Goal: Task Accomplishment & Management: Manage account settings

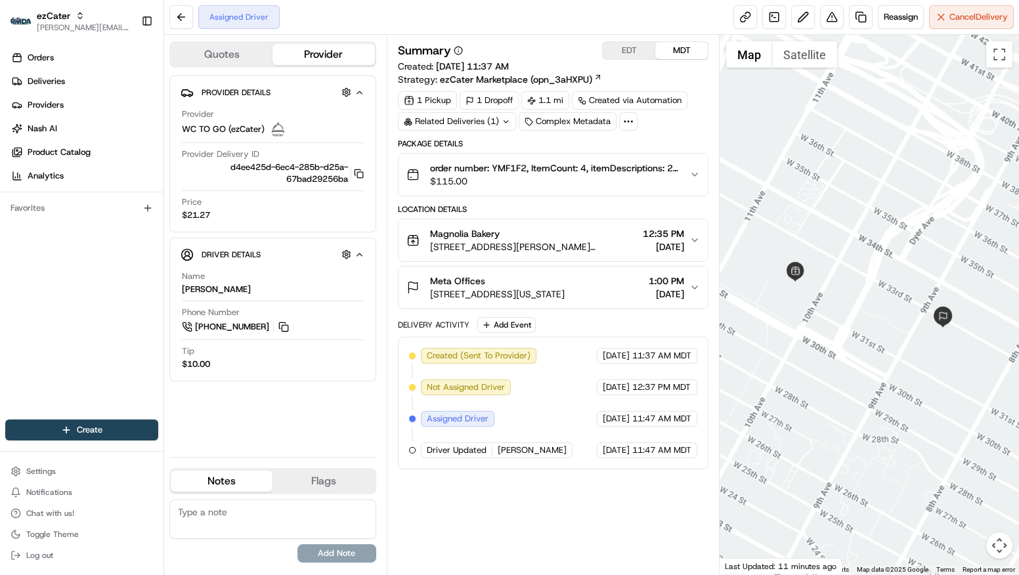
click at [696, 240] on icon "button" at bounding box center [694, 240] width 11 height 11
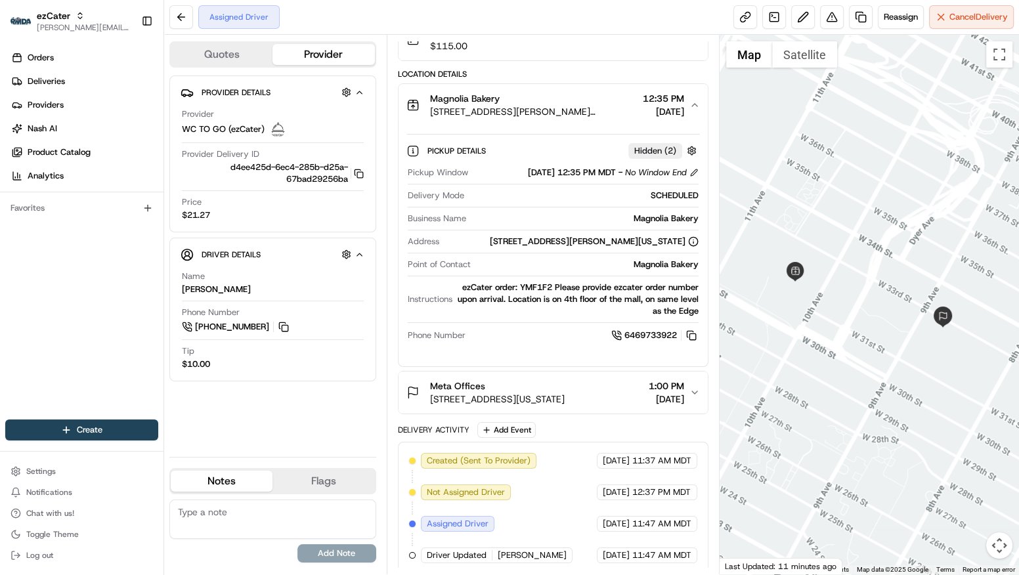
scroll to position [139, 0]
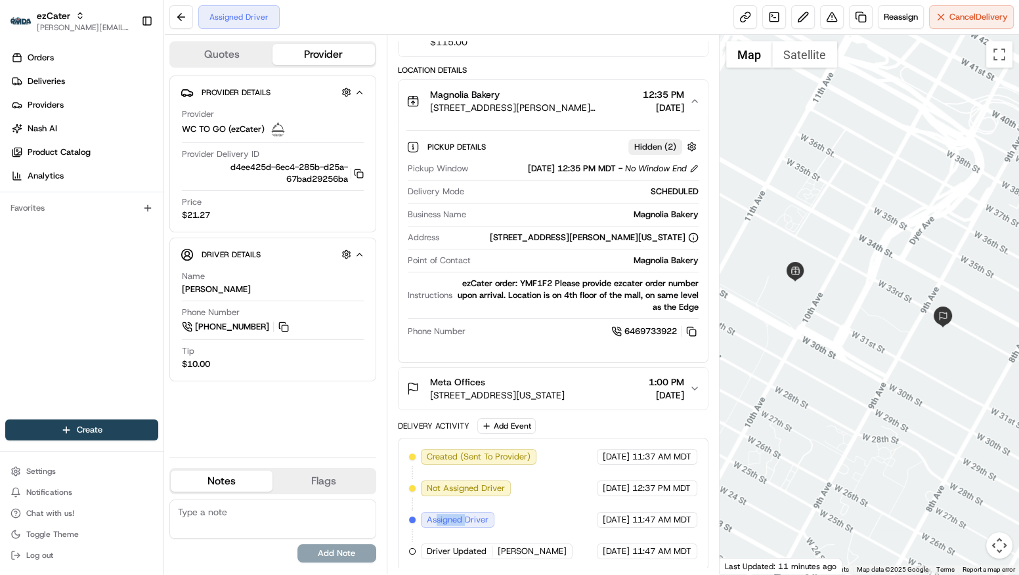
drag, startPoint x: 434, startPoint y: 519, endPoint x: 466, endPoint y: 513, distance: 32.2
click at [466, 514] on span "Assigned Driver" at bounding box center [458, 520] width 62 height 12
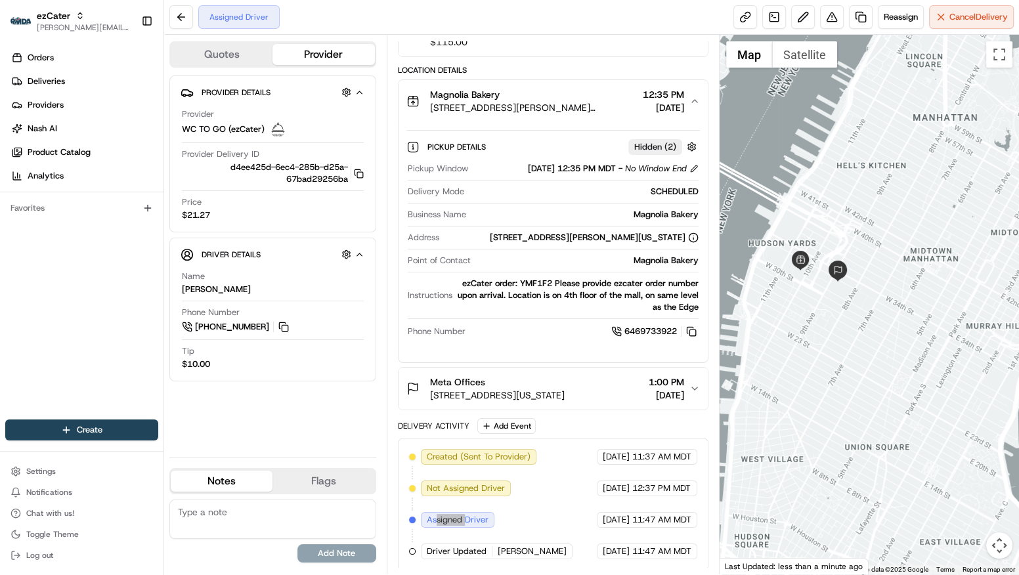
drag, startPoint x: 741, startPoint y: 16, endPoint x: 3, endPoint y: 383, distance: 823.6
